Goal: Check status: Check status

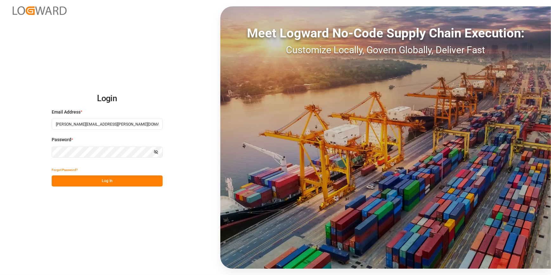
click at [98, 214] on div "Login Email Address * [PERSON_NAME][EMAIL_ADDRESS][PERSON_NAME][DOMAIN_NAME] Pa…" at bounding box center [275, 137] width 551 height 275
click at [103, 180] on button "Log In" at bounding box center [107, 180] width 111 height 11
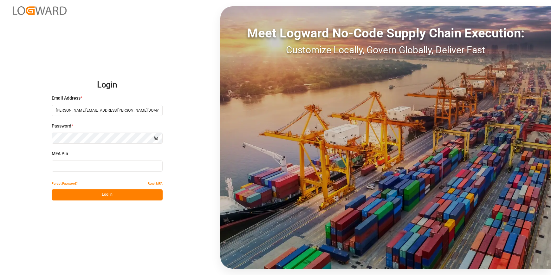
click at [79, 161] on input at bounding box center [107, 166] width 111 height 11
type input "690896"
click at [104, 196] on button "Log In" at bounding box center [107, 194] width 111 height 11
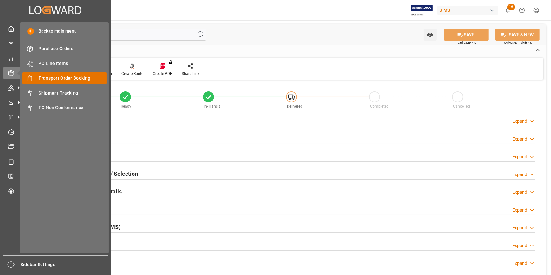
click at [57, 80] on span "Transport Order Booking" at bounding box center [73, 78] width 68 height 7
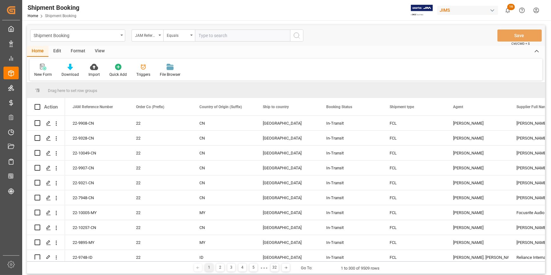
click at [209, 36] on input "text" at bounding box center [242, 36] width 95 height 12
type input "22-10305-IT"
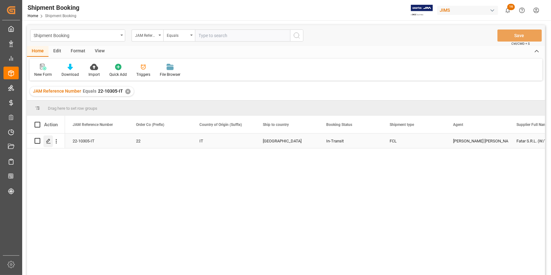
click at [49, 140] on icon "Press SPACE to select this row." at bounding box center [48, 141] width 5 height 5
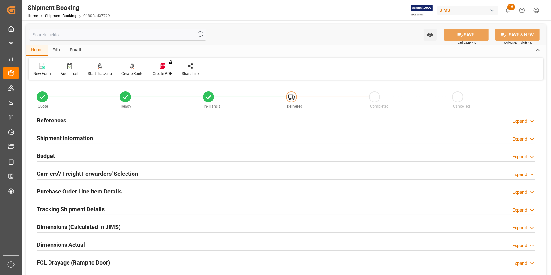
click at [102, 121] on div "References Expand" at bounding box center [286, 120] width 499 height 12
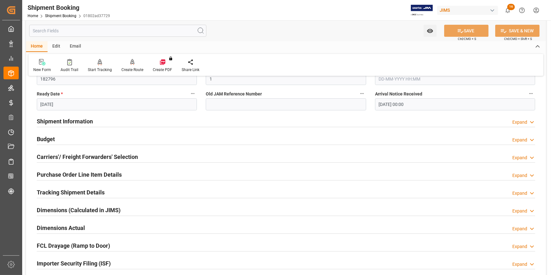
scroll to position [144, 0]
click at [135, 121] on div "Shipment Information Expand" at bounding box center [286, 121] width 499 height 12
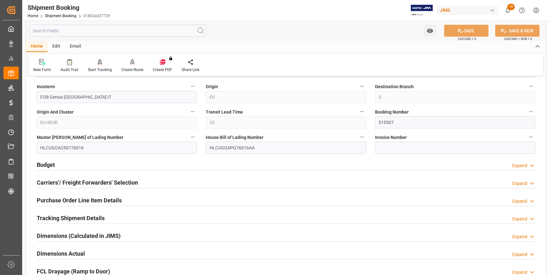
scroll to position [375, 0]
click at [164, 167] on div "Budget Expand" at bounding box center [286, 164] width 499 height 12
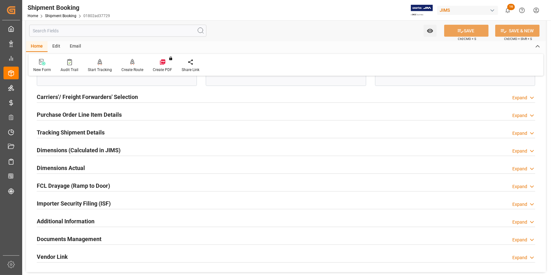
scroll to position [663, 0]
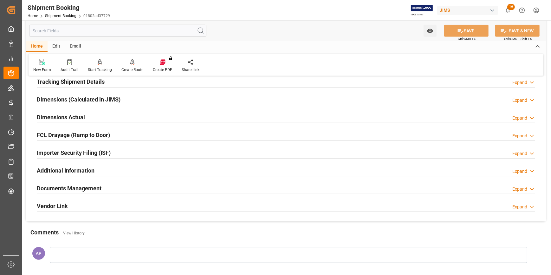
drag, startPoint x: 152, startPoint y: 153, endPoint x: 168, endPoint y: 160, distance: 17.4
click at [152, 153] on div "Importer Security Filing (ISF) Expand" at bounding box center [286, 152] width 499 height 12
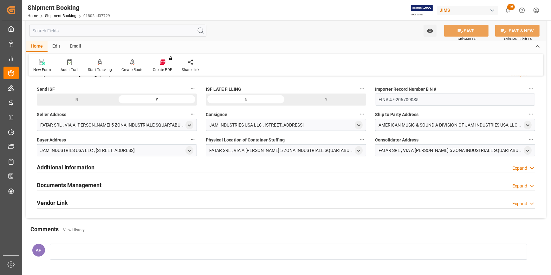
scroll to position [750, 0]
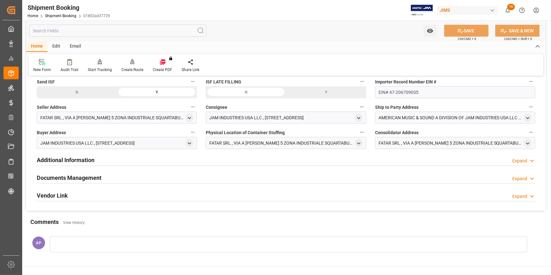
click at [169, 175] on div "Documents Management Expand" at bounding box center [286, 177] width 499 height 12
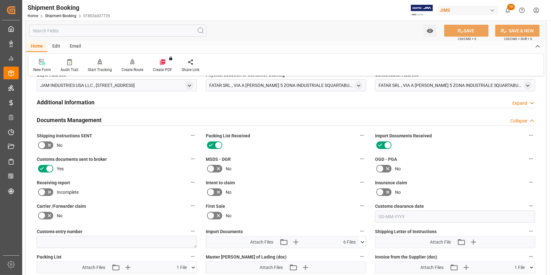
scroll to position [865, 0]
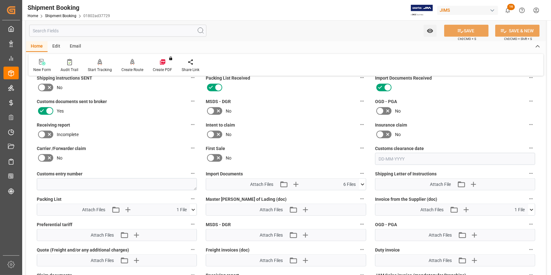
click at [363, 182] on icon at bounding box center [362, 184] width 7 height 7
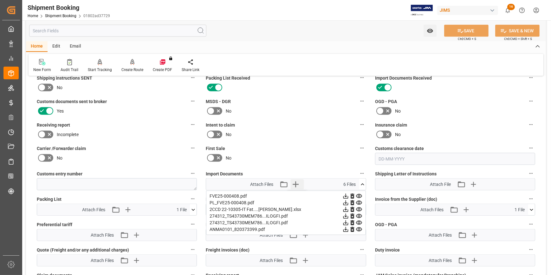
click at [297, 182] on icon "button" at bounding box center [296, 184] width 10 height 10
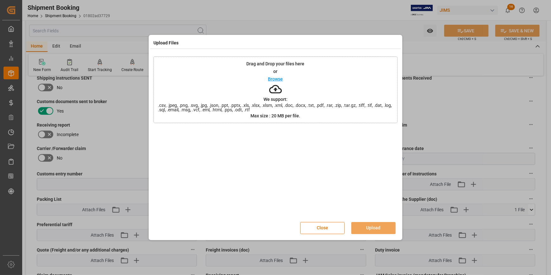
click at [277, 79] on p "Browse" at bounding box center [275, 79] width 15 height 4
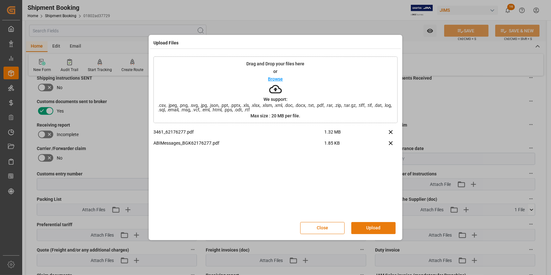
click at [365, 227] on button "Upload" at bounding box center [373, 228] width 44 height 12
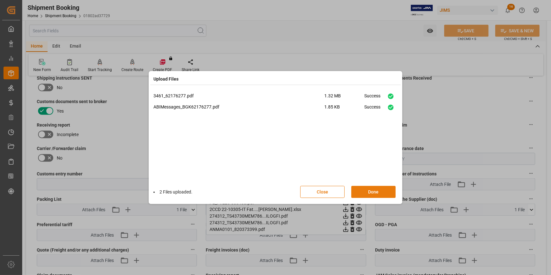
click at [383, 191] on button "Done" at bounding box center [373, 192] width 44 height 12
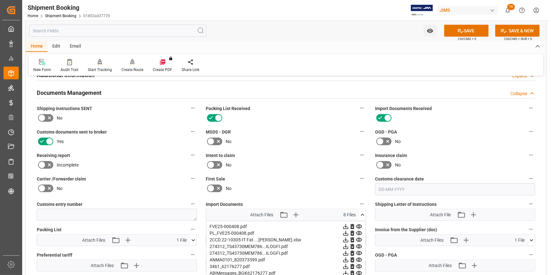
scroll to position [807, 0]
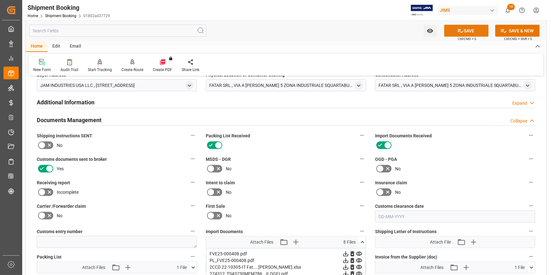
click at [460, 32] on icon at bounding box center [461, 31] width 6 height 4
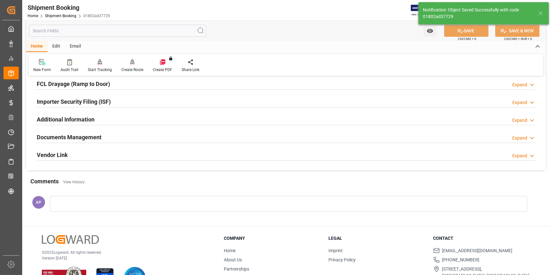
scroll to position [172, 0]
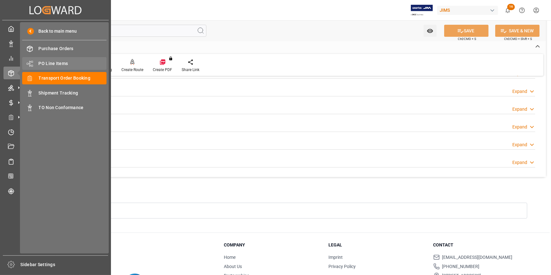
click at [60, 63] on span "PO Line Items" at bounding box center [73, 63] width 68 height 7
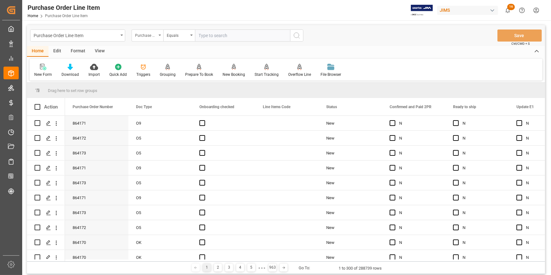
click at [150, 36] on div "Purchase Order Number" at bounding box center [146, 34] width 22 height 7
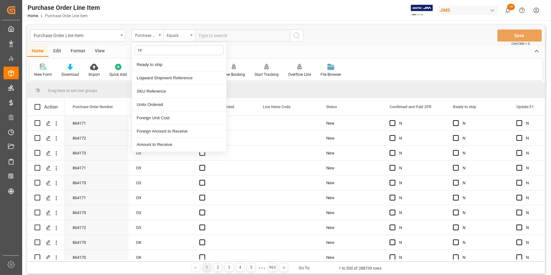
type input "ref"
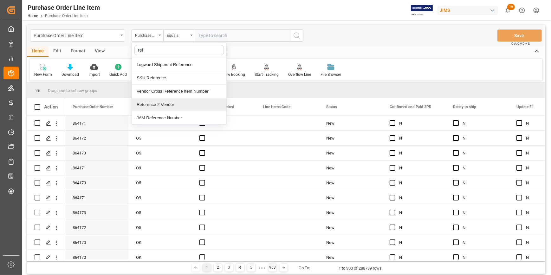
click at [173, 104] on div "Reference 2 Vendor" at bounding box center [179, 104] width 95 height 13
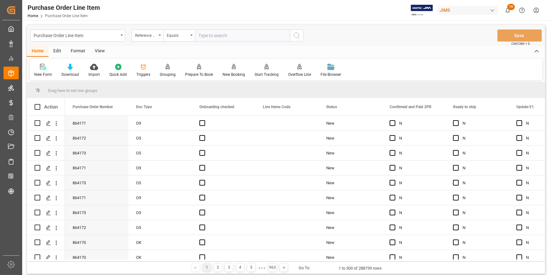
click at [207, 36] on input "text" at bounding box center [242, 36] width 95 height 12
paste input "22-10574-CN"
type input "22-10574-CN"
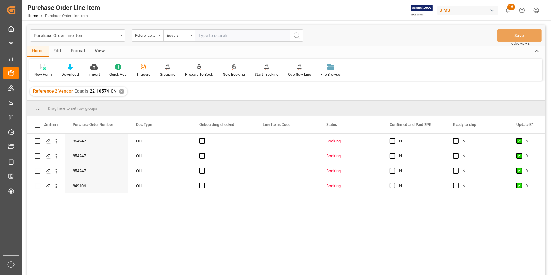
click at [101, 50] on div "View" at bounding box center [99, 51] width 19 height 11
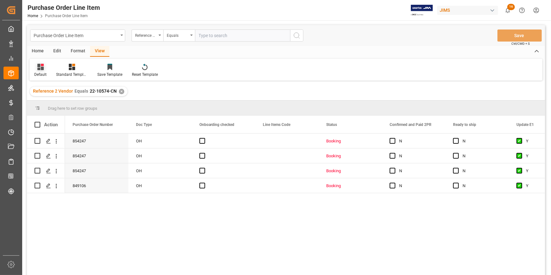
click at [43, 69] on icon at bounding box center [40, 67] width 6 height 6
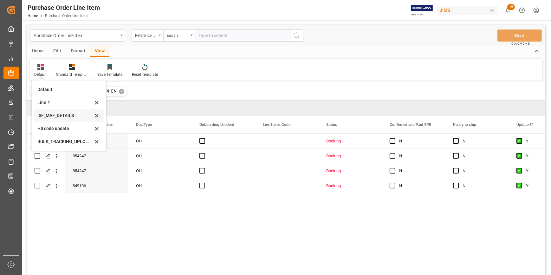
click at [61, 115] on div "ISF_MAF_DETAILS" at bounding box center [65, 115] width 56 height 7
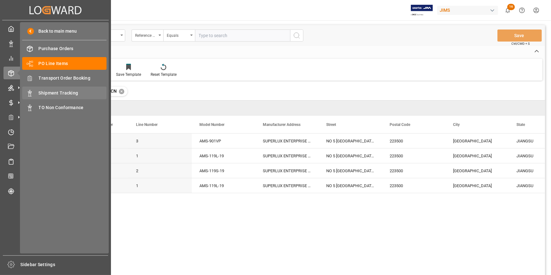
click at [53, 93] on span "Shipment Tracking" at bounding box center [73, 93] width 68 height 7
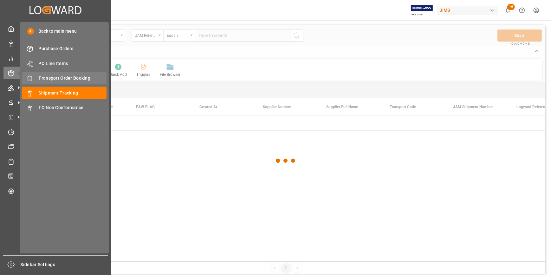
click at [62, 79] on span "Transport Order Booking" at bounding box center [73, 78] width 68 height 7
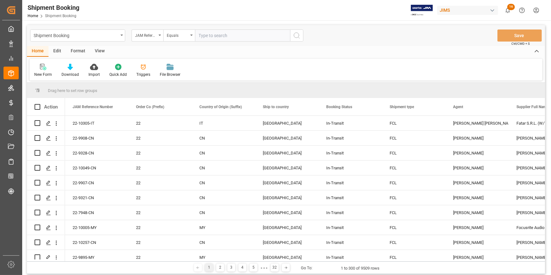
click at [207, 37] on input "text" at bounding box center [242, 36] width 95 height 12
paste input "22-10574-CN"
type input "22-10574-CN"
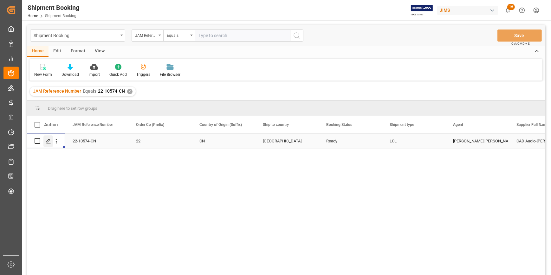
click at [45, 139] on div "Press SPACE to select this row." at bounding box center [48, 141] width 10 height 12
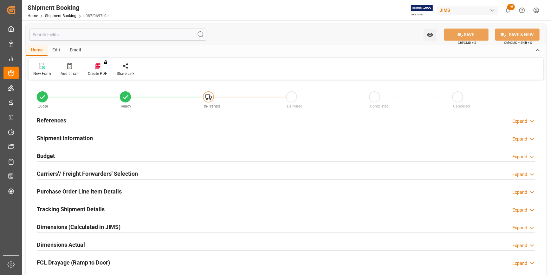
type input "0"
type input "45"
type input "[DATE]"
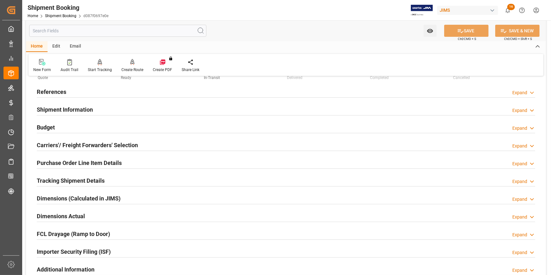
click at [121, 92] on div "References Expand" at bounding box center [286, 91] width 499 height 12
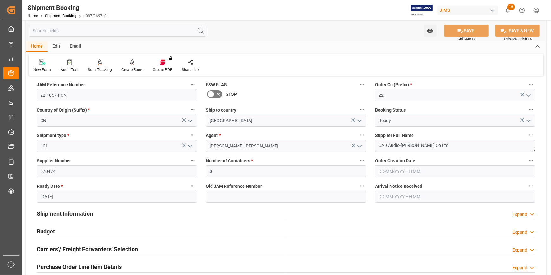
scroll to position [86, 0]
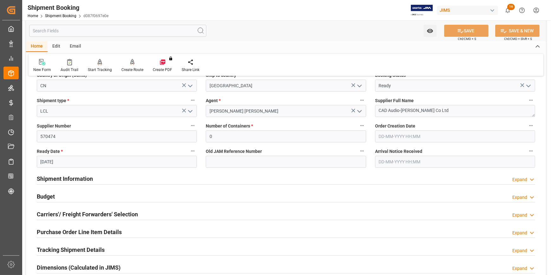
click at [128, 180] on div "Shipment Information Expand" at bounding box center [286, 178] width 499 height 12
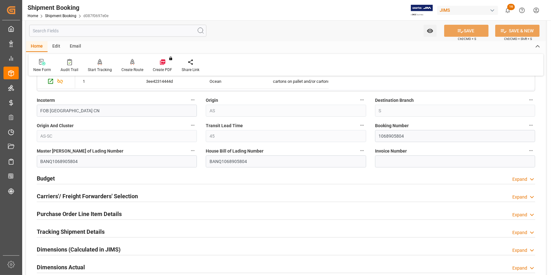
scroll to position [375, 0]
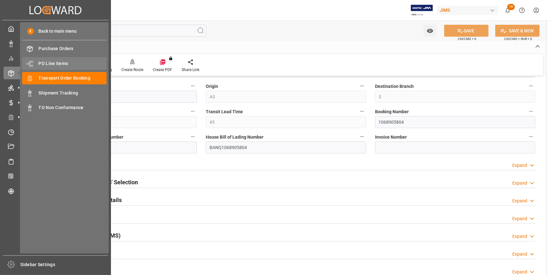
click at [57, 63] on span "PO Line Items" at bounding box center [73, 63] width 68 height 7
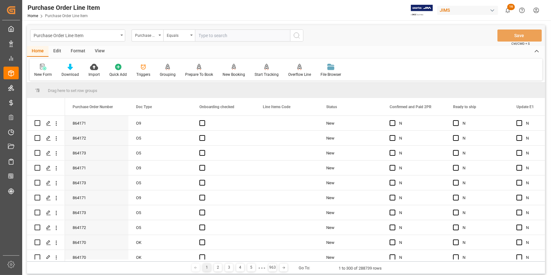
click at [230, 36] on input "text" at bounding box center [242, 36] width 95 height 12
type input "22-10466-CN"
click at [153, 36] on div "Purchase Order Number" at bounding box center [146, 34] width 22 height 7
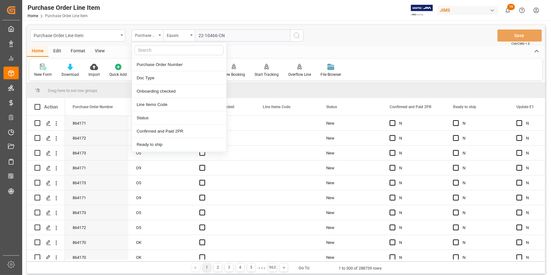
click at [155, 52] on input "text" at bounding box center [178, 50] width 89 height 10
type input "ref"
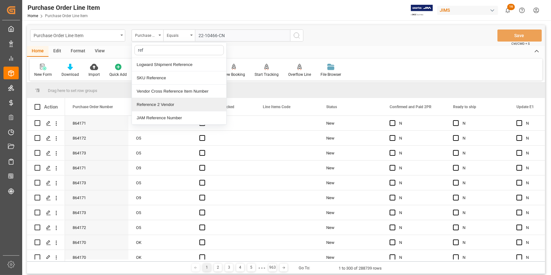
click at [170, 102] on div "Reference 2 Vendor" at bounding box center [179, 104] width 95 height 13
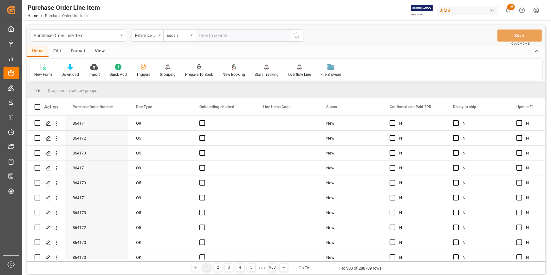
click at [226, 37] on input "text" at bounding box center [242, 36] width 95 height 12
paste input "22-10466-CN"
type input "22-10466-CN"
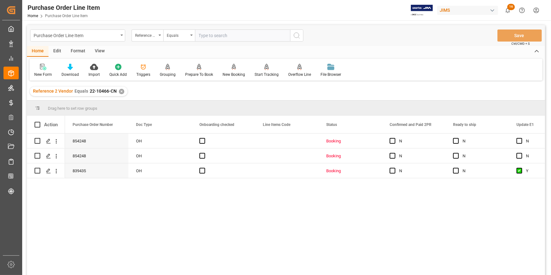
click at [101, 51] on div "View" at bounding box center [99, 51] width 19 height 11
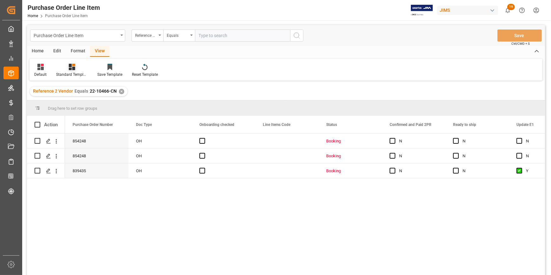
click at [75, 70] on div "Standard Templates" at bounding box center [71, 70] width 41 height 14
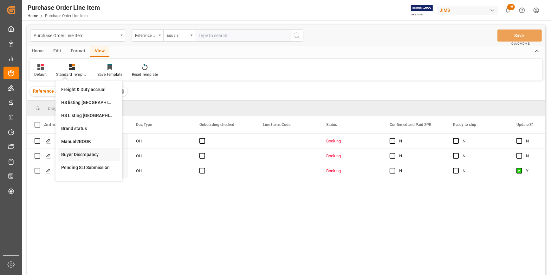
click at [87, 153] on div "Buyer Discrepancy" at bounding box center [89, 154] width 56 height 7
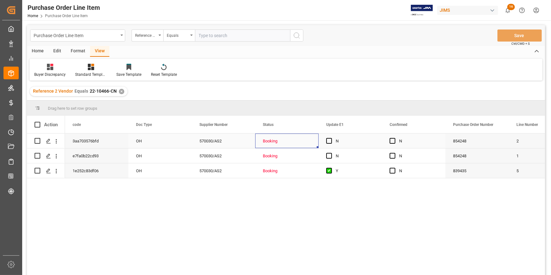
click at [308, 140] on div "Booking" at bounding box center [287, 141] width 48 height 15
click at [328, 142] on span "Press SPACE to select this row." at bounding box center [329, 141] width 6 height 6
click at [331, 138] on input "Press SPACE to select this row." at bounding box center [331, 138] width 0 height 0
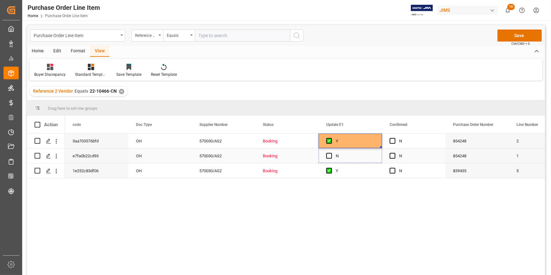
drag, startPoint x: 381, startPoint y: 147, endPoint x: 378, endPoint y: 159, distance: 11.9
click at [394, 141] on span "Press SPACE to select this row." at bounding box center [393, 141] width 6 height 6
click at [395, 138] on input "Press SPACE to select this row." at bounding box center [395, 138] width 0 height 0
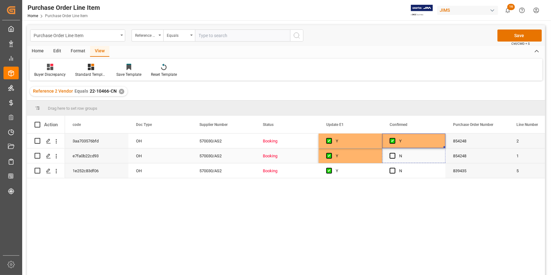
drag, startPoint x: 444, startPoint y: 147, endPoint x: 439, endPoint y: 176, distance: 29.1
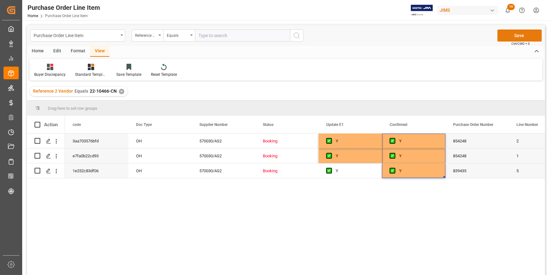
click at [515, 37] on button "Save" at bounding box center [520, 36] width 44 height 12
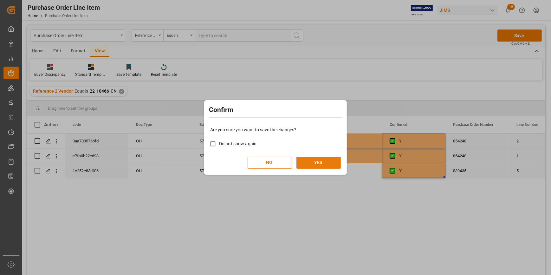
click at [333, 162] on button "YES" at bounding box center [319, 163] width 44 height 12
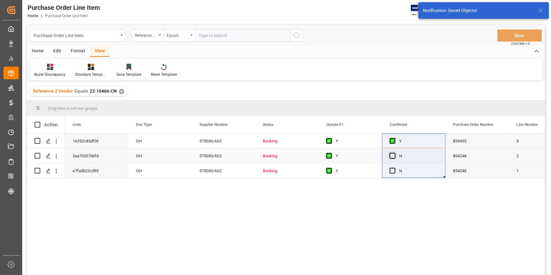
click at [390, 154] on span "Press SPACE to select this row." at bounding box center [393, 156] width 6 height 6
click at [395, 153] on input "Press SPACE to select this row." at bounding box center [395, 153] width 0 height 0
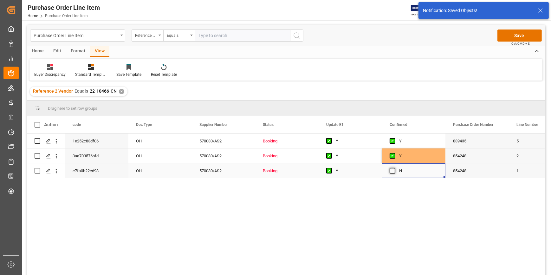
click at [394, 171] on span "Press SPACE to select this row." at bounding box center [393, 171] width 6 height 6
click at [395, 168] on input "Press SPACE to select this row." at bounding box center [395, 168] width 0 height 0
click at [357, 155] on div "Y" at bounding box center [355, 156] width 39 height 15
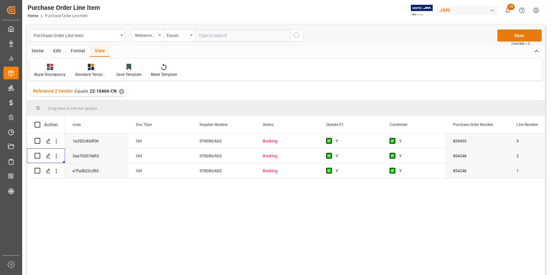
click at [522, 36] on button "Save" at bounding box center [520, 36] width 44 height 12
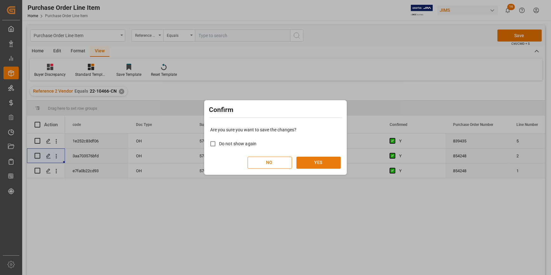
click at [323, 160] on button "YES" at bounding box center [319, 163] width 44 height 12
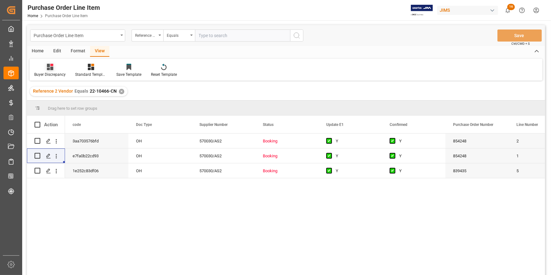
click at [50, 72] on div "Buyer Discrepancy" at bounding box center [49, 75] width 31 height 6
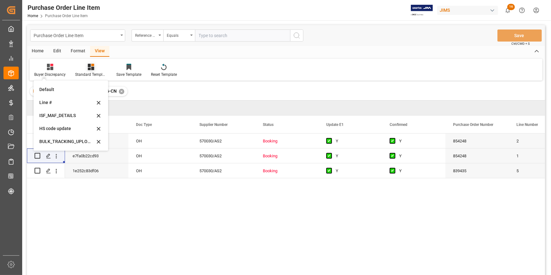
click at [94, 67] on div at bounding box center [91, 66] width 32 height 7
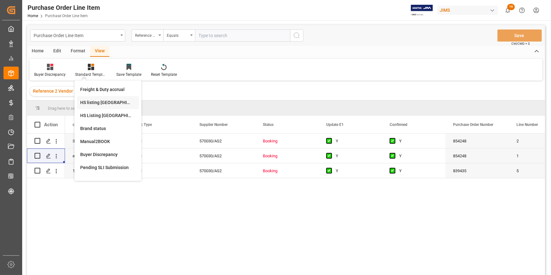
click at [99, 102] on div "HS listing [GEOGRAPHIC_DATA]" at bounding box center [108, 102] width 56 height 7
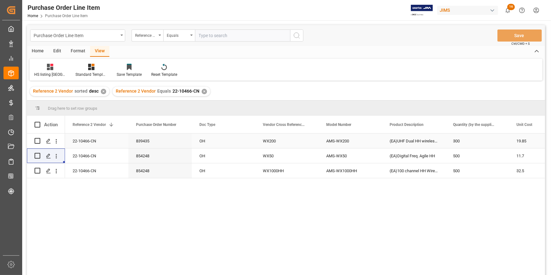
click at [86, 142] on div "22-10466-CN" at bounding box center [96, 141] width 63 height 15
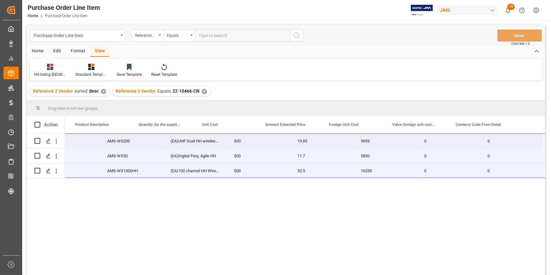
scroll to position [0, 314]
